Goal: Transaction & Acquisition: Purchase product/service

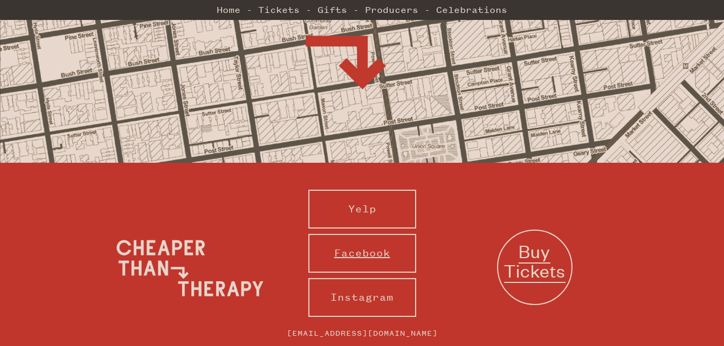
scroll to position [1108, 0]
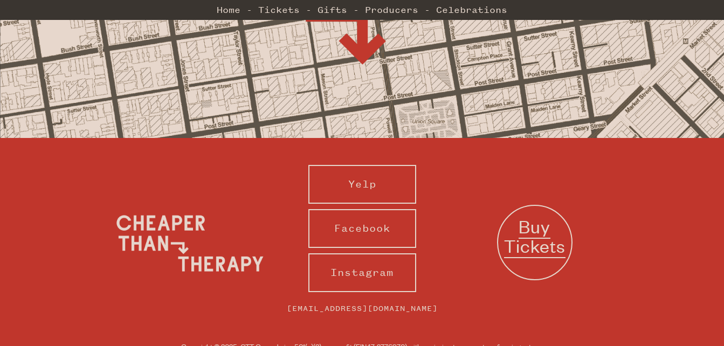
click at [528, 215] on span "Buy Tickets" at bounding box center [534, 237] width 61 height 44
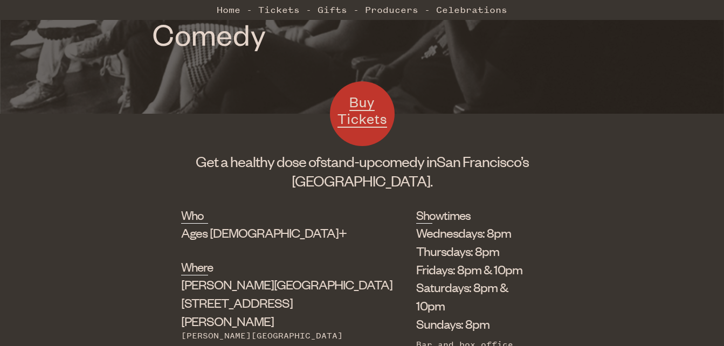
scroll to position [310, 0]
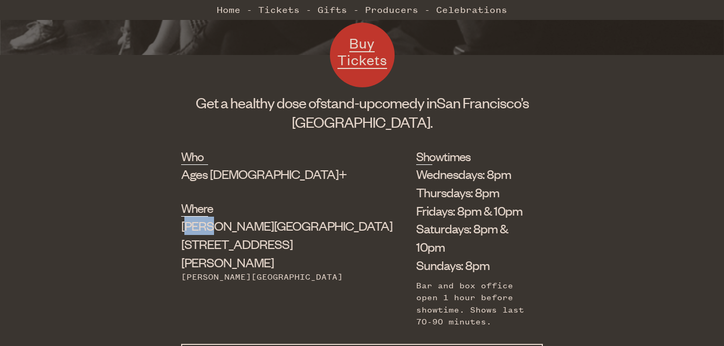
drag, startPoint x: 216, startPoint y: 230, endPoint x: 194, endPoint y: 230, distance: 21.6
click at [194, 230] on span "[PERSON_NAME][GEOGRAPHIC_DATA]" at bounding box center [286, 225] width 211 height 16
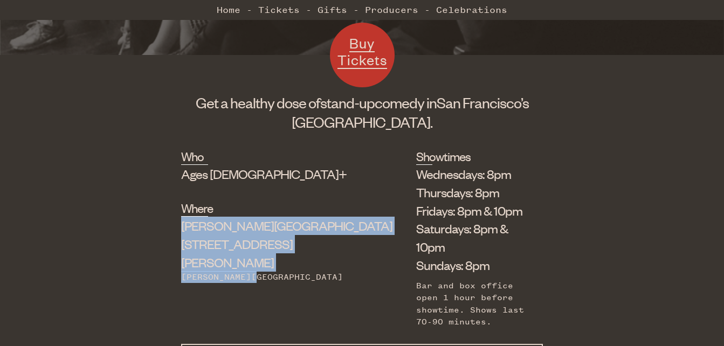
drag, startPoint x: 189, startPoint y: 226, endPoint x: 264, endPoint y: 259, distance: 82.1
click at [264, 259] on div "Where [PERSON_NAME][GEOGRAPHIC_DATA] [STREET_ADDRESS][PERSON_NAME] [PERSON_NAME…" at bounding box center [271, 242] width 181 height 84
copy div "[PERSON_NAME][GEOGRAPHIC_DATA] [STREET_ADDRESS][PERSON_NAME][PERSON_NAME]"
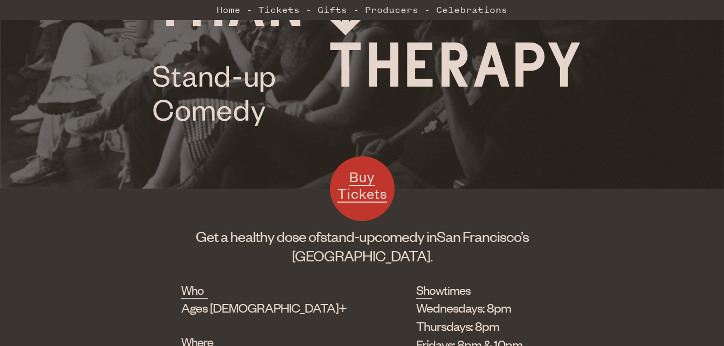
scroll to position [175, 0]
click at [366, 183] on span "Buy Tickets" at bounding box center [363, 185] width 50 height 35
